Goal: Task Accomplishment & Management: Manage account settings

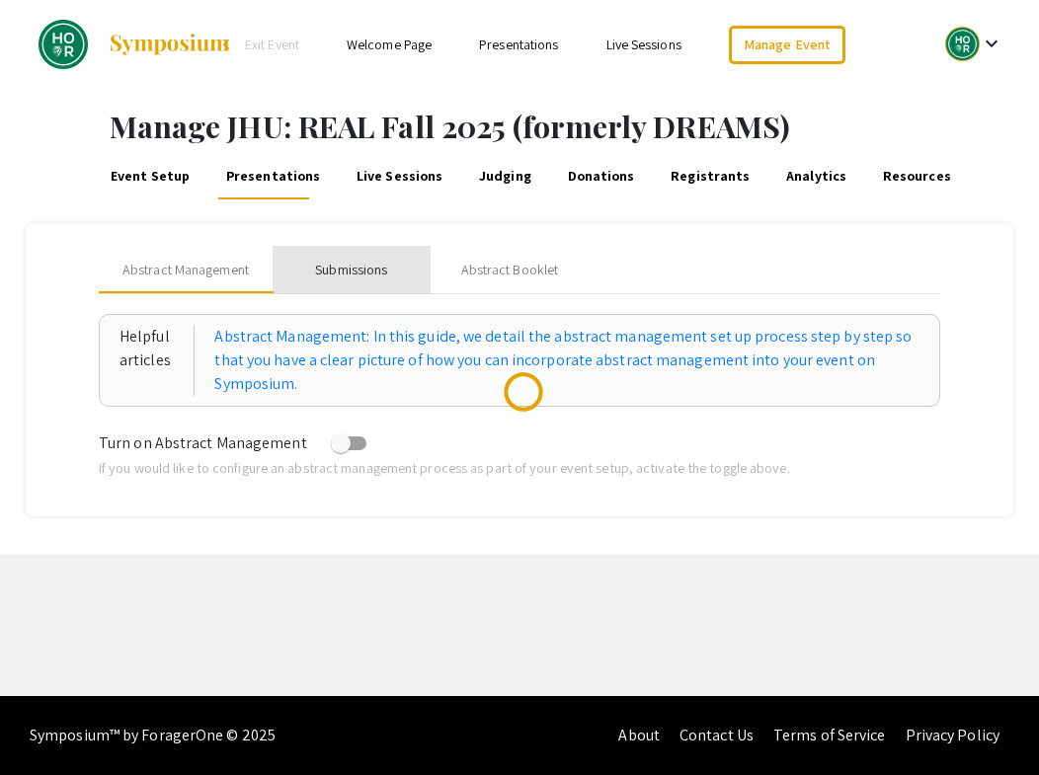
click at [348, 267] on div "Submissions" at bounding box center [351, 270] width 72 height 21
